Goal: Information Seeking & Learning: Get advice/opinions

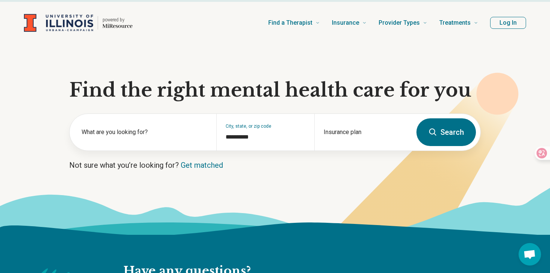
scroll to position [16, 0]
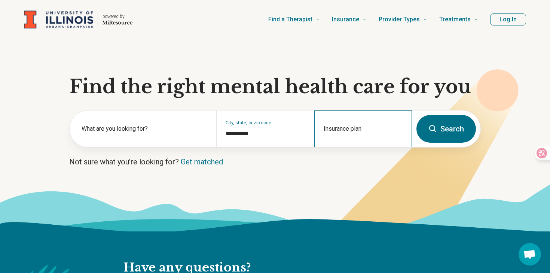
click at [352, 114] on div "Insurance plan" at bounding box center [363, 128] width 98 height 37
click at [347, 133] on input "Insurance plan" at bounding box center [363, 133] width 79 height 9
click at [405, 146] on div "Insurance plan" at bounding box center [363, 128] width 98 height 37
click at [95, 145] on div "What are you looking for?" at bounding box center [143, 128] width 147 height 37
click at [98, 138] on div "What are you looking for?" at bounding box center [143, 128] width 147 height 37
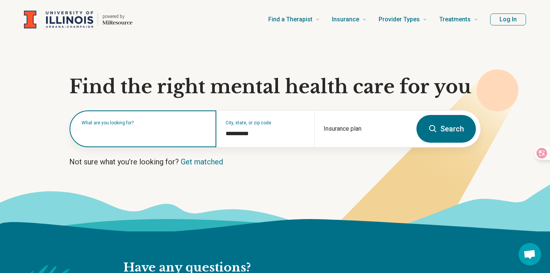
click at [101, 136] on input "text" at bounding box center [145, 132] width 126 height 9
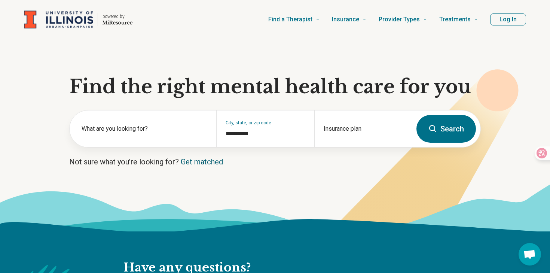
click at [194, 158] on link "Get matched" at bounding box center [202, 161] width 42 height 9
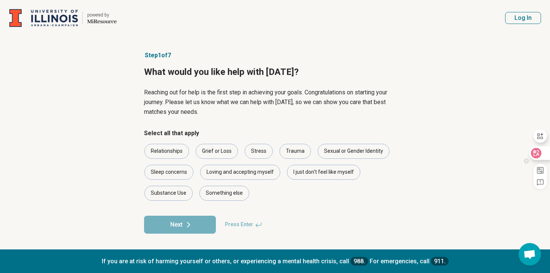
click at [536, 149] on icon at bounding box center [536, 153] width 10 height 10
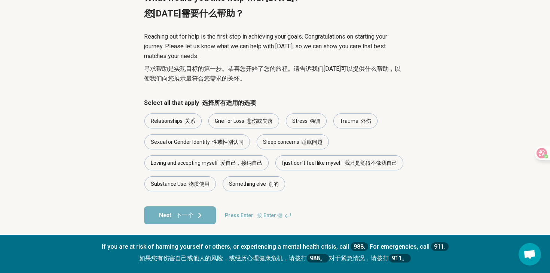
scroll to position [79, 0]
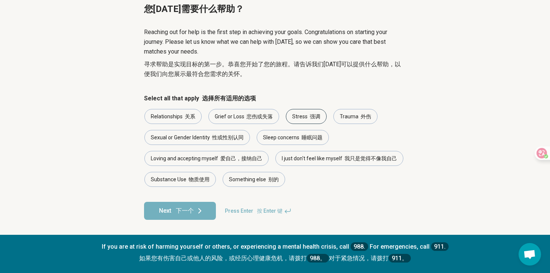
click at [306, 114] on div "Stress 强调" at bounding box center [306, 116] width 41 height 15
click at [249, 116] on font "悲伤或失落" at bounding box center [260, 116] width 26 height 6
click at [246, 159] on font "爱自己，接纳自己" at bounding box center [241, 158] width 42 height 6
click at [322, 160] on div "I just [PERSON_NAME]'t feel like myself 我只是觉得不像我自己" at bounding box center [340, 158] width 128 height 15
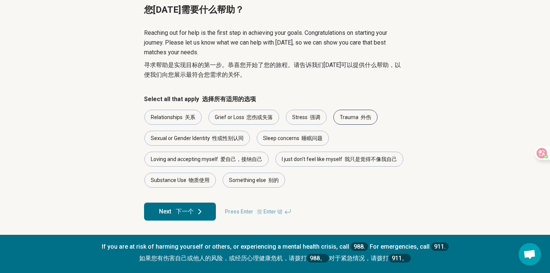
click at [352, 117] on div "Trauma 外伤" at bounding box center [356, 117] width 44 height 15
click at [194, 209] on button "Next 下一个" at bounding box center [180, 212] width 72 height 18
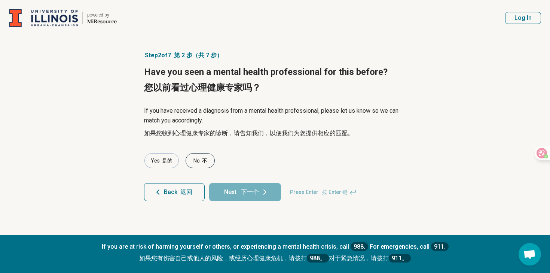
click at [197, 160] on div "No 不" at bounding box center [200, 160] width 29 height 15
click at [171, 164] on font "是的" at bounding box center [166, 161] width 13 height 8
click at [234, 190] on button "Next 下一个" at bounding box center [245, 192] width 72 height 18
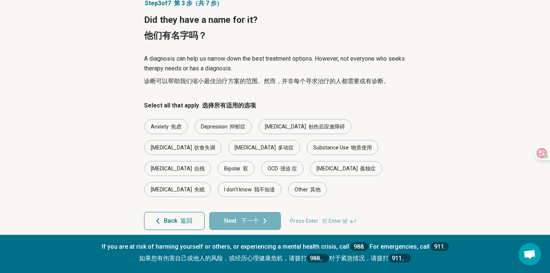
scroll to position [62, 0]
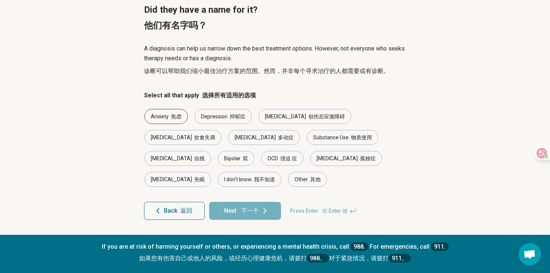
click at [176, 121] on div "Anxiety 焦虑" at bounding box center [166, 116] width 43 height 15
click at [212, 116] on div "[MEDICAL_DATA] 抑郁症" at bounding box center [223, 116] width 57 height 15
click at [226, 176] on div "Anxiety 焦虑 [MEDICAL_DATA] 抑郁症 [MEDICAL_DATA] 创伤后应激障碍 [MEDICAL_DATA] 饮食失调 [MEDIC…" at bounding box center [275, 148] width 262 height 78
click at [193, 209] on button "Back 返回" at bounding box center [174, 211] width 61 height 18
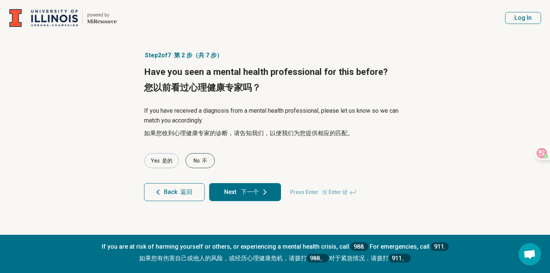
click at [206, 161] on font "不" at bounding box center [204, 161] width 5 height 6
click at [238, 196] on button "Next 下一个" at bounding box center [245, 192] width 72 height 18
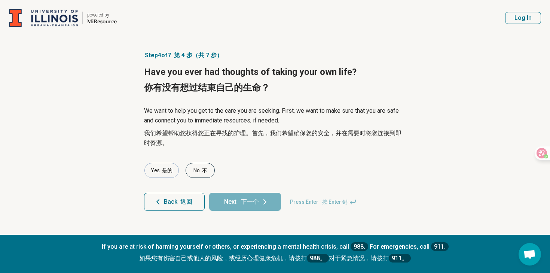
click at [195, 165] on div "No 不" at bounding box center [200, 170] width 29 height 15
click at [240, 203] on font at bounding box center [239, 201] width 3 height 7
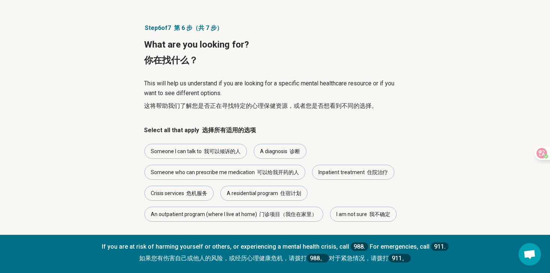
scroll to position [62, 0]
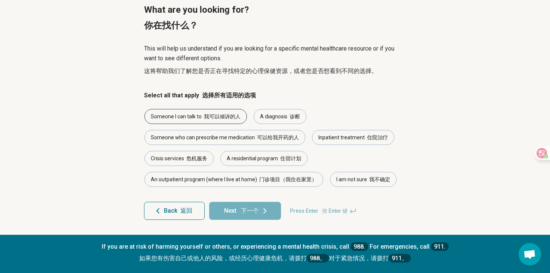
click at [219, 122] on div "Someone I can talk to 我可以倾诉的人" at bounding box center [196, 116] width 103 height 15
click at [286, 118] on div "A diagnosis 诊断" at bounding box center [280, 116] width 53 height 15
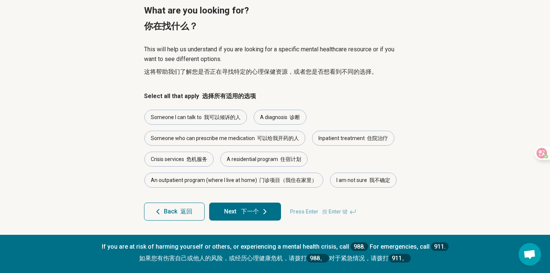
click at [259, 216] on button "Next 下一个" at bounding box center [245, 212] width 72 height 18
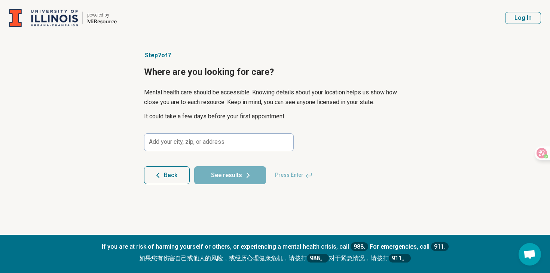
scroll to position [0, 0]
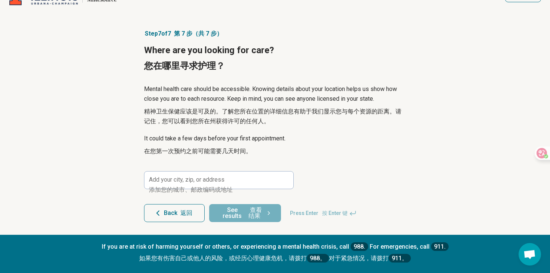
scroll to position [24, 0]
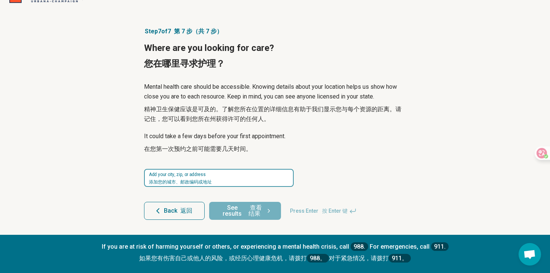
click at [238, 176] on input at bounding box center [219, 178] width 150 height 18
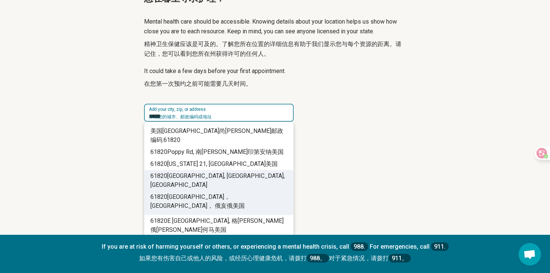
scroll to position [87, 0]
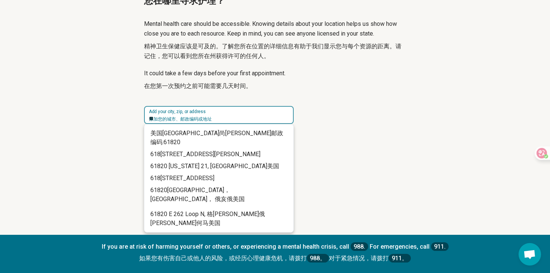
type input "*"
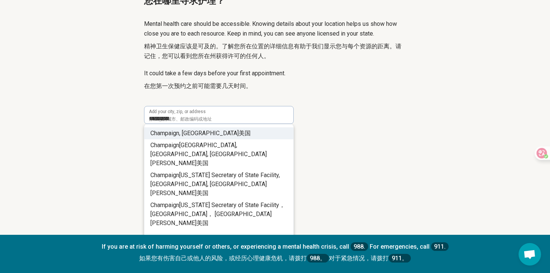
click at [211, 134] on span ", [GEOGRAPHIC_DATA]美国" at bounding box center [215, 133] width 72 height 7
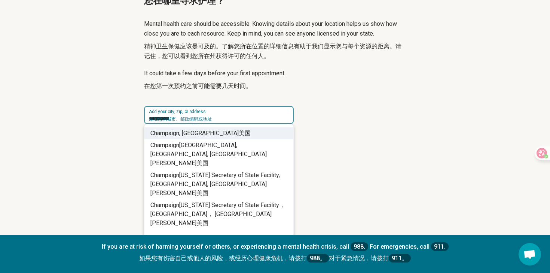
type input "**********"
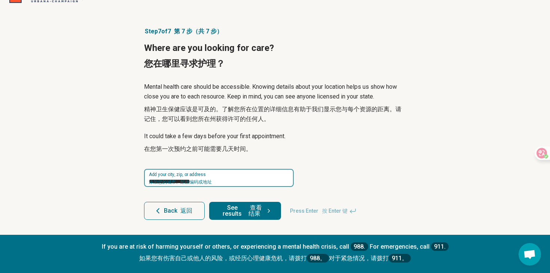
scroll to position [0, 0]
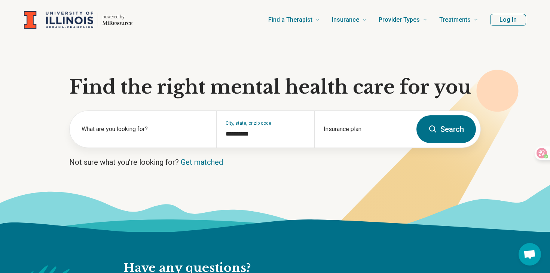
scroll to position [16, 0]
